Goal: Information Seeking & Learning: Check status

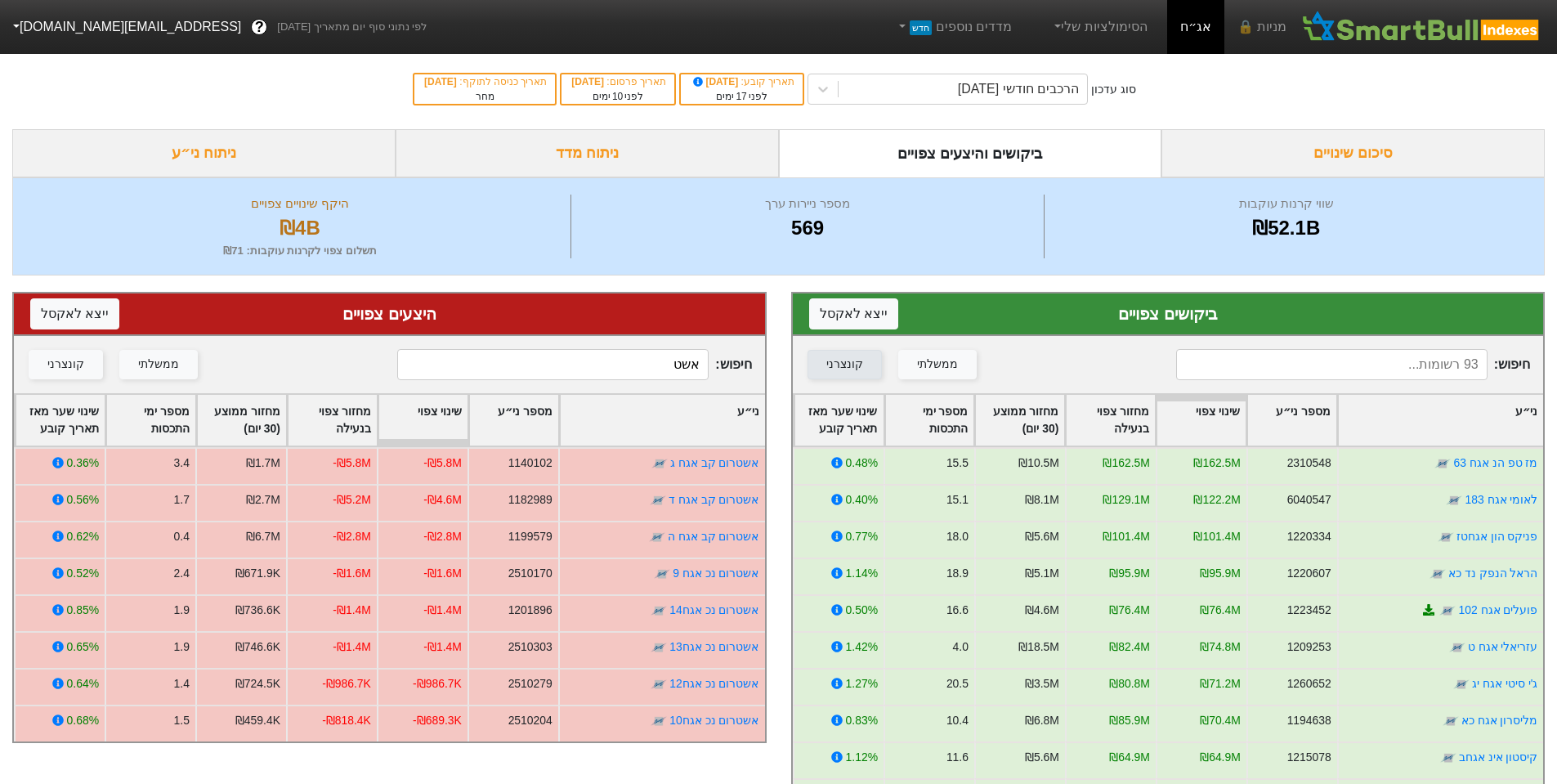
drag, startPoint x: 669, startPoint y: 367, endPoint x: 809, endPoint y: 353, distance: 140.7
click at [763, 354] on div "חיפוש : אשט ממשלתי קונצרני" at bounding box center [389, 365] width 752 height 57
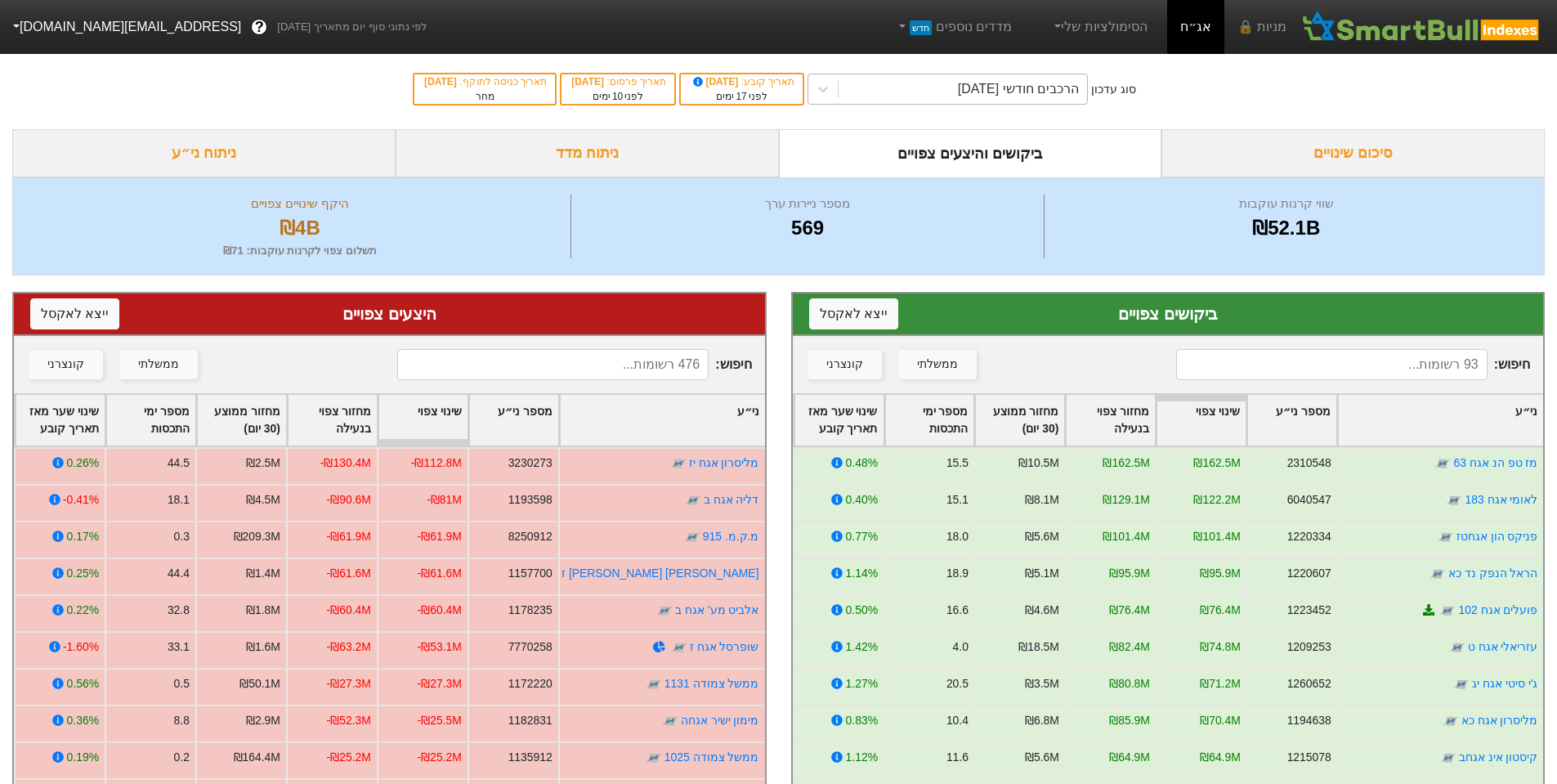
click at [1044, 88] on div "הרכבים חודשי [DATE]" at bounding box center [1018, 89] width 121 height 20
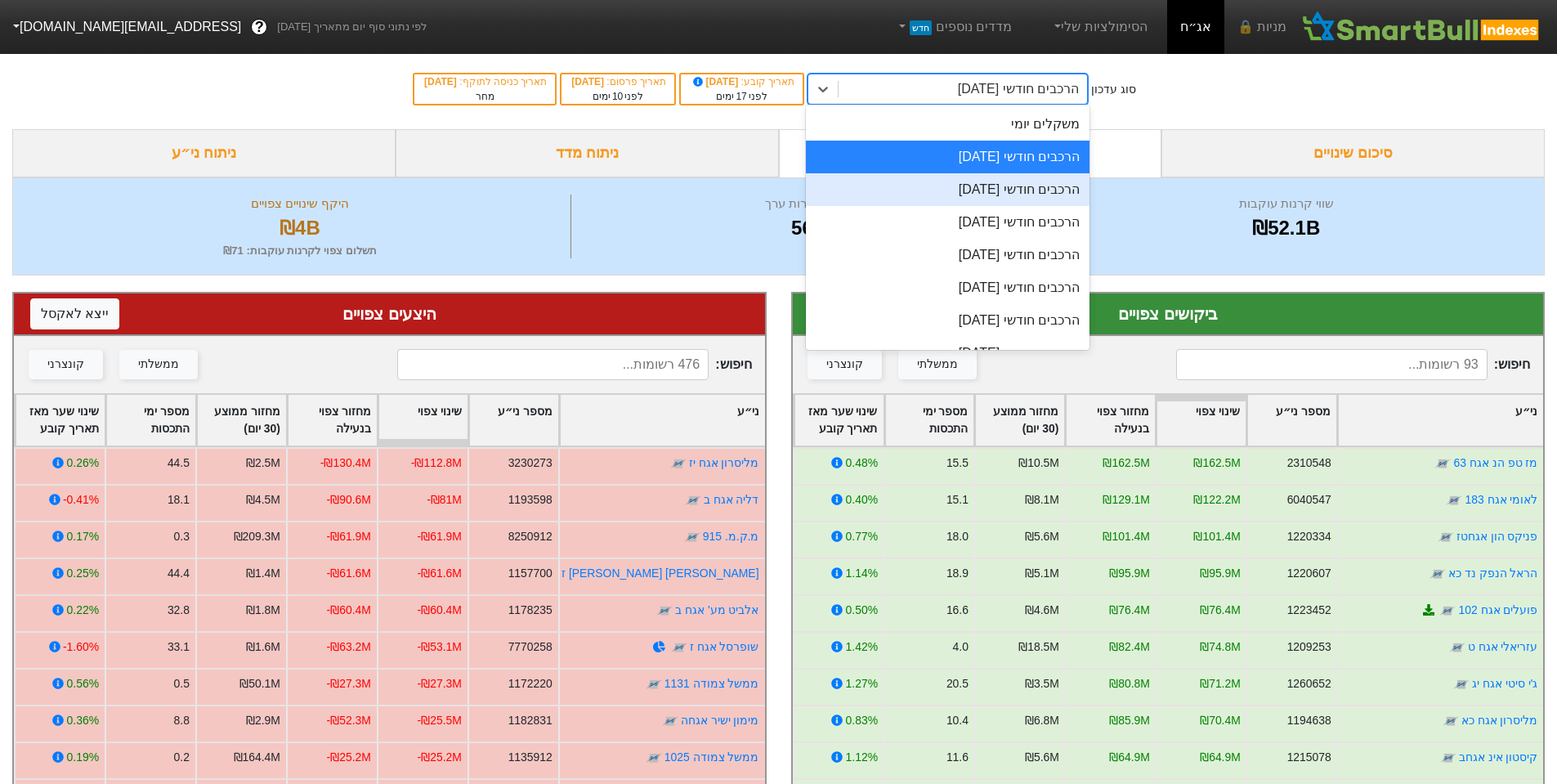
click at [1031, 197] on div "הרכבים חודשי [DATE]" at bounding box center [948, 190] width 284 height 33
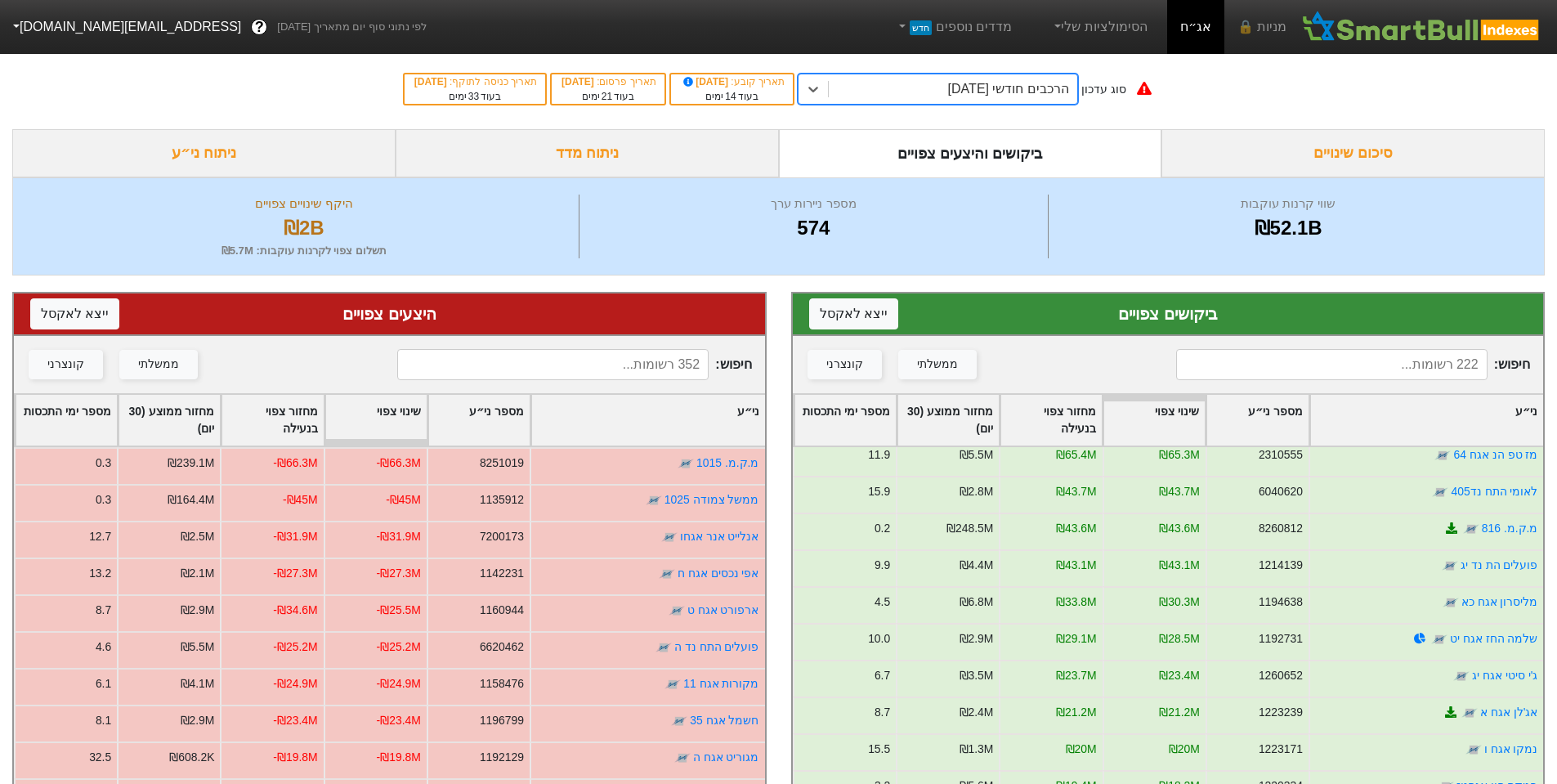
click at [1031, 98] on div "הרכבים חודשי [DATE]" at bounding box center [1008, 89] width 121 height 20
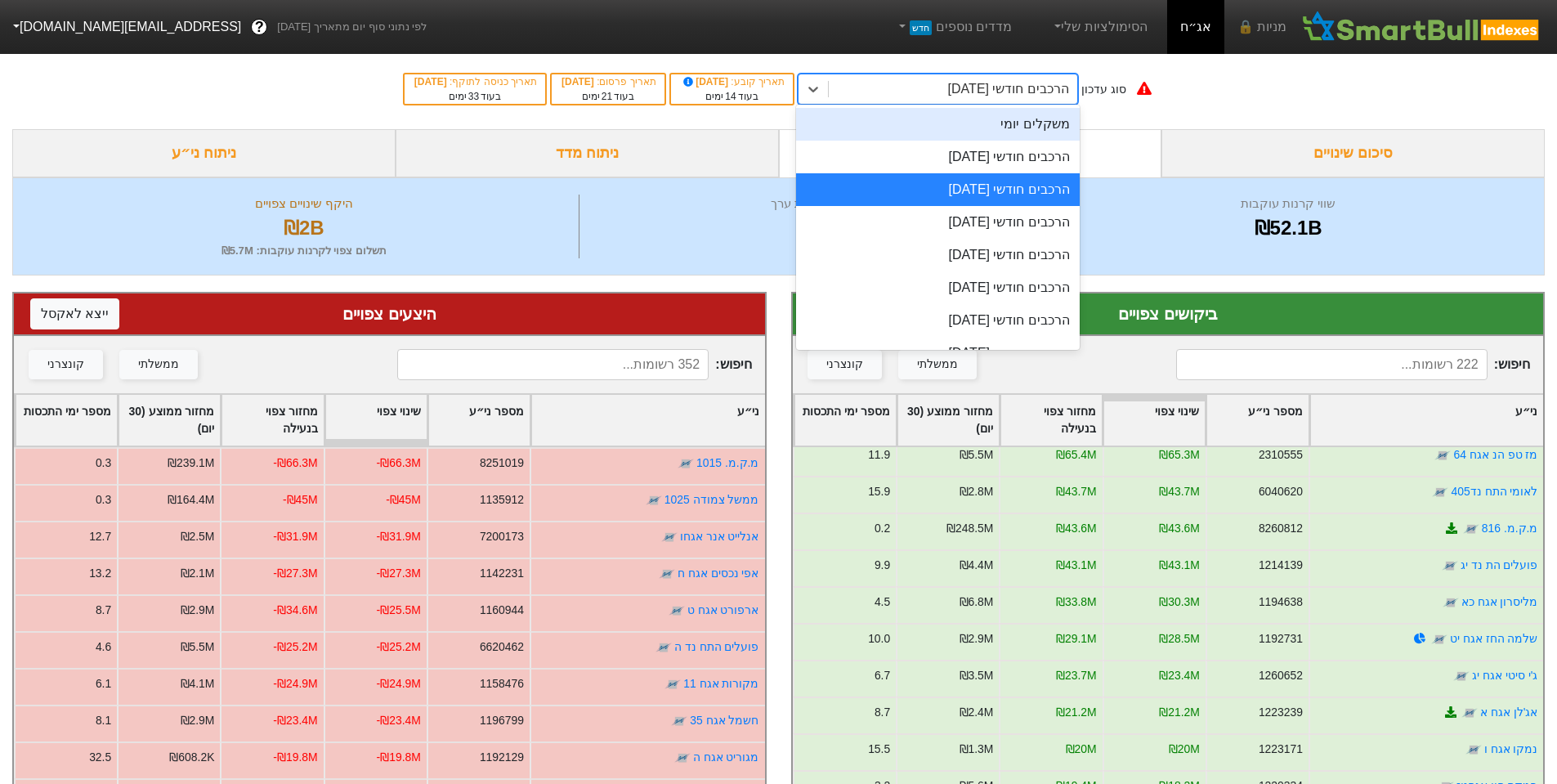
click at [1048, 134] on div "משקלים יומי" at bounding box center [938, 124] width 284 height 33
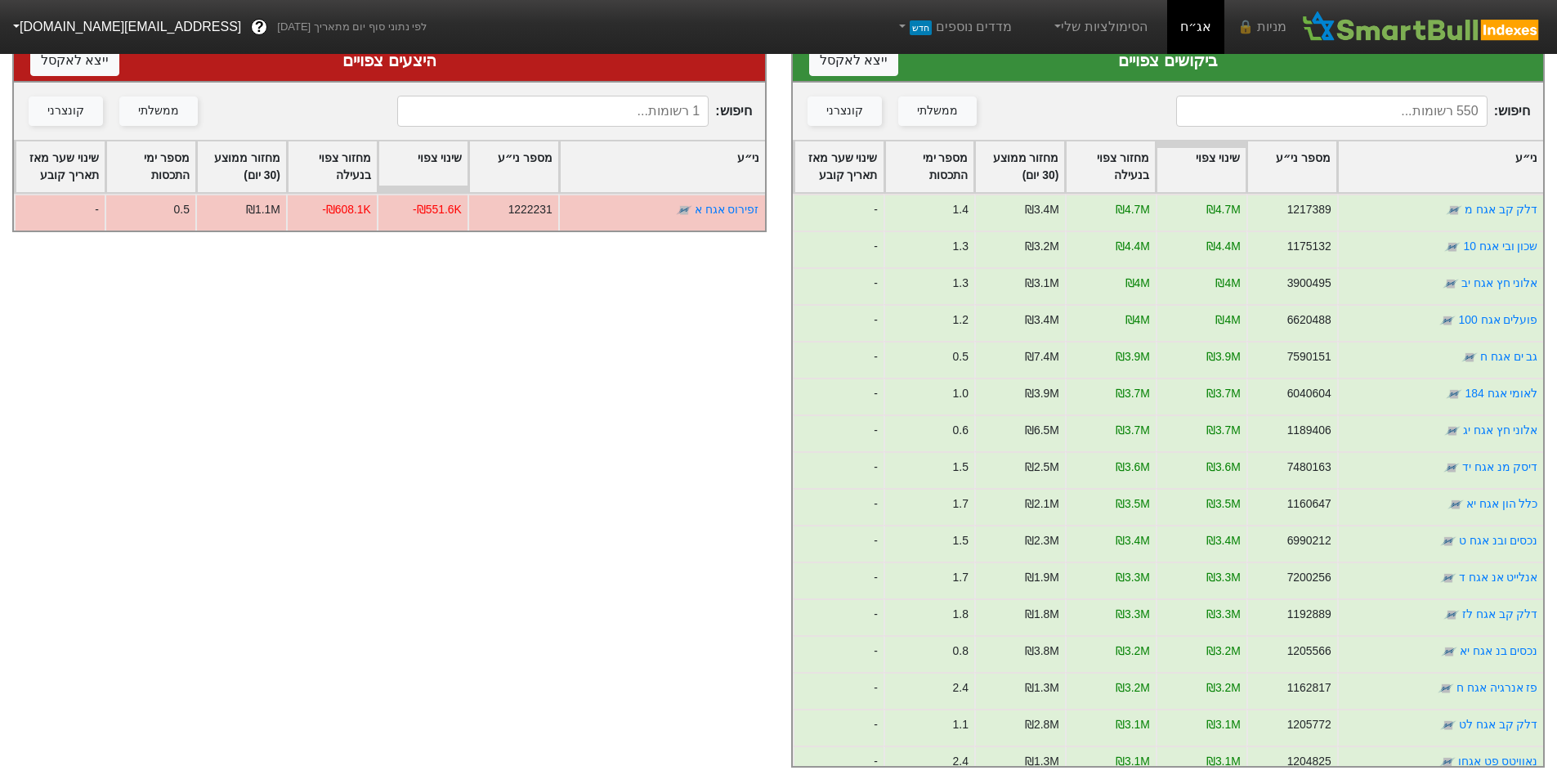
click at [1432, 102] on input at bounding box center [1331, 111] width 312 height 31
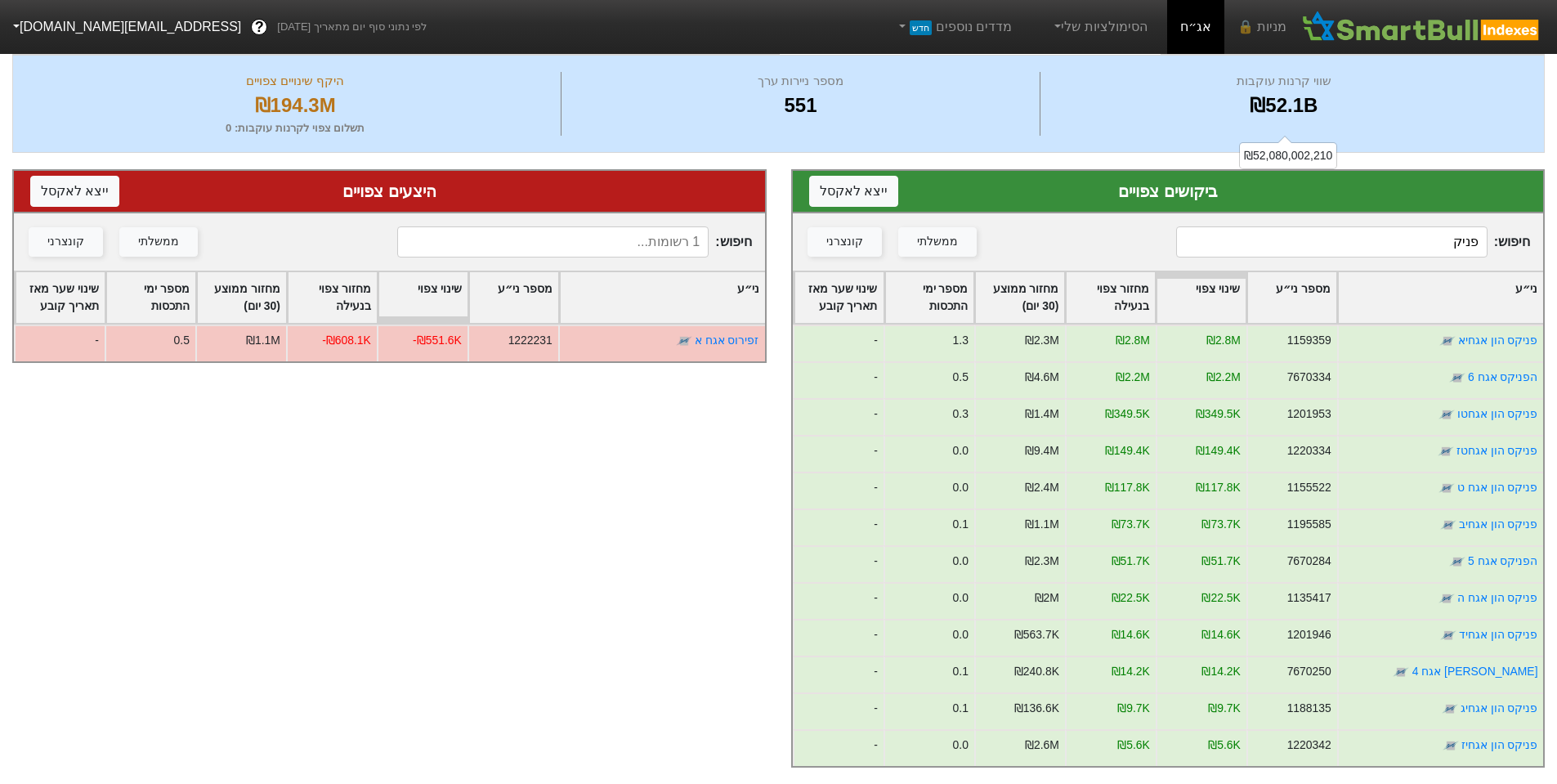
scroll to position [135, 0]
type input "פניקס"
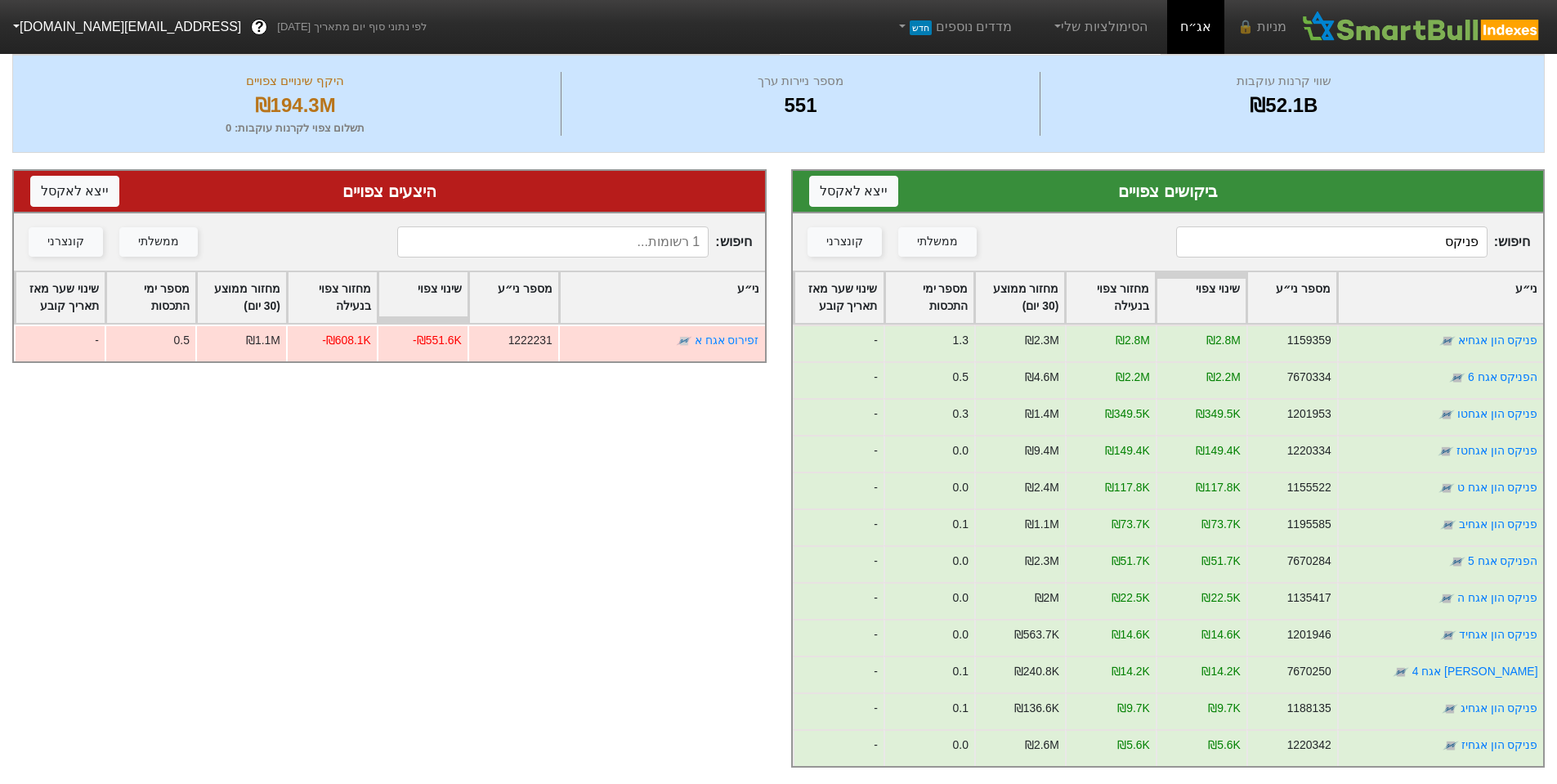
scroll to position [0, 0]
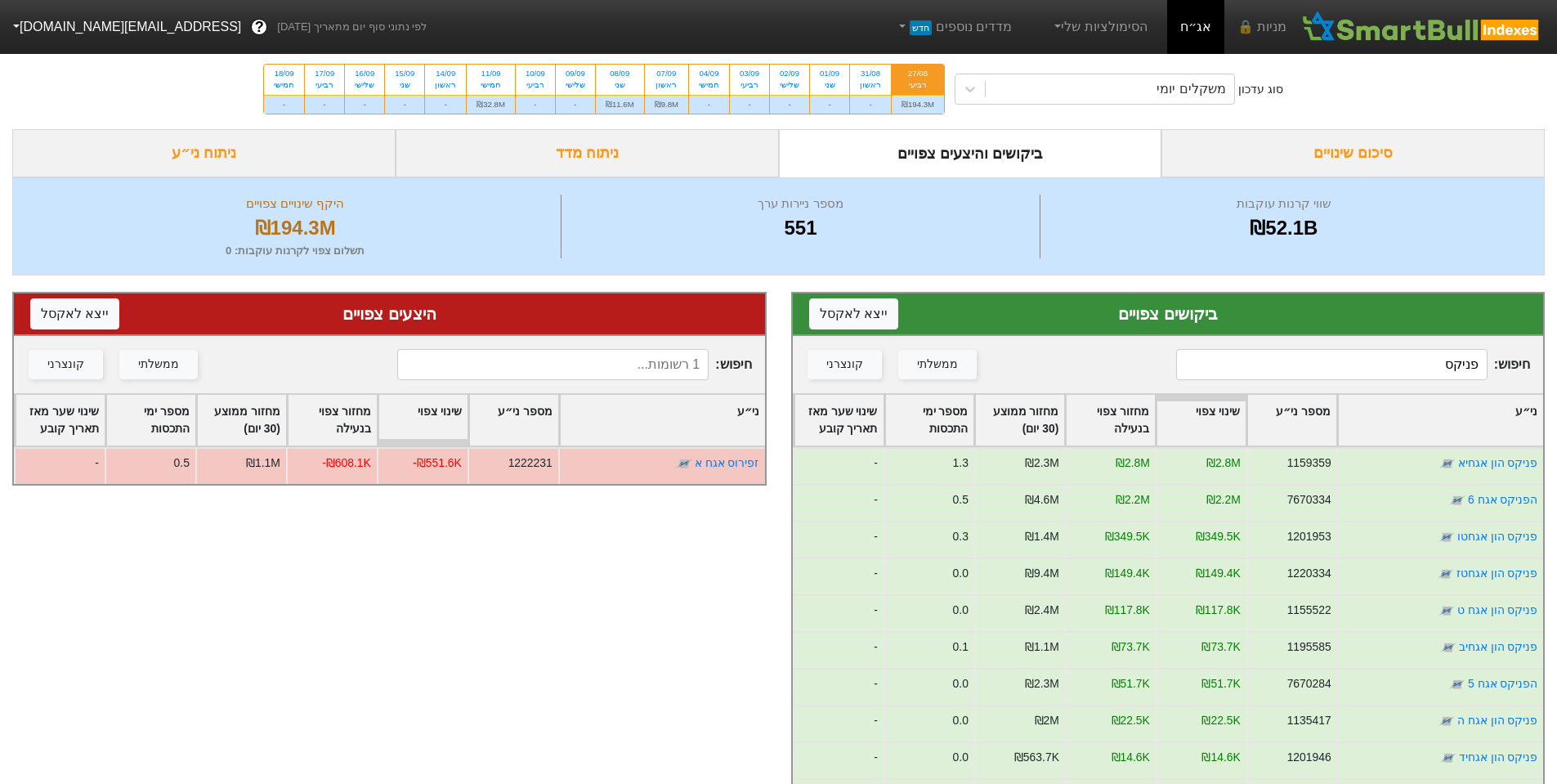
drag, startPoint x: 1312, startPoint y: 375, endPoint x: 1516, endPoint y: 365, distance: 204.2
click at [1516, 365] on span "חיפוש : פניקס" at bounding box center [1353, 365] width 354 height 31
click at [1077, 96] on div "משקלים יומי" at bounding box center [1110, 89] width 249 height 29
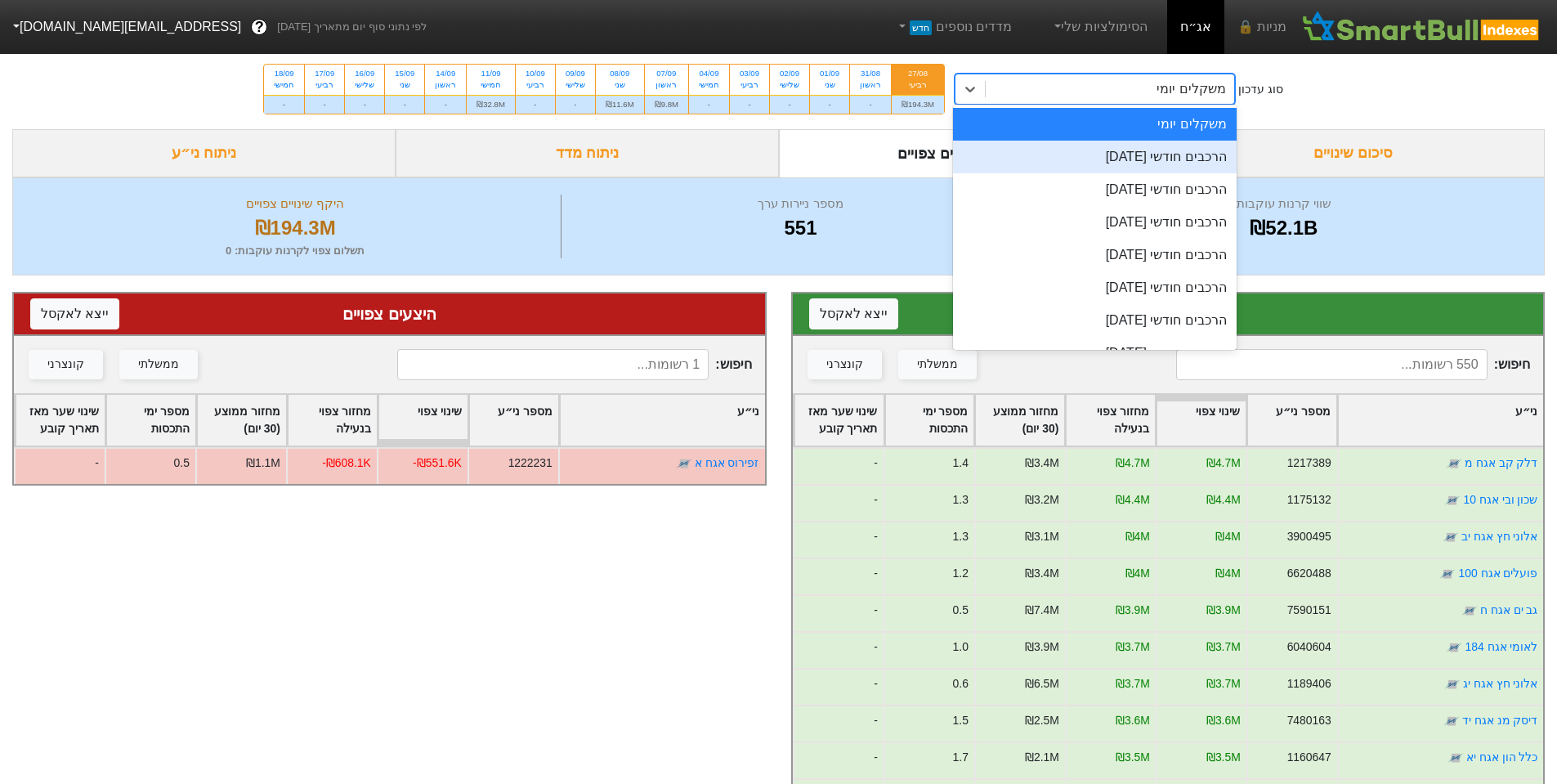
click at [1163, 163] on div "הרכבים חודשי [DATE]" at bounding box center [1094, 157] width 284 height 33
